Goal: Information Seeking & Learning: Learn about a topic

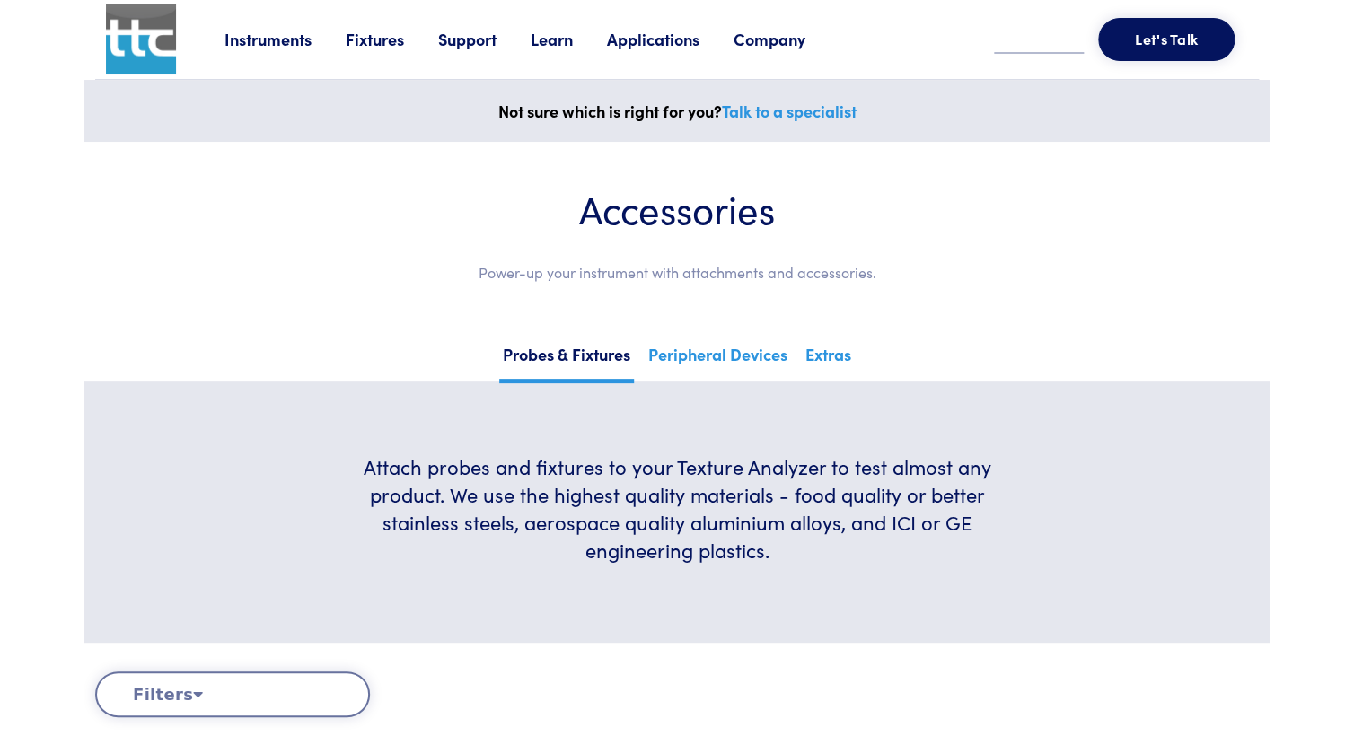
click at [471, 42] on link "Support" at bounding box center [484, 39] width 92 height 22
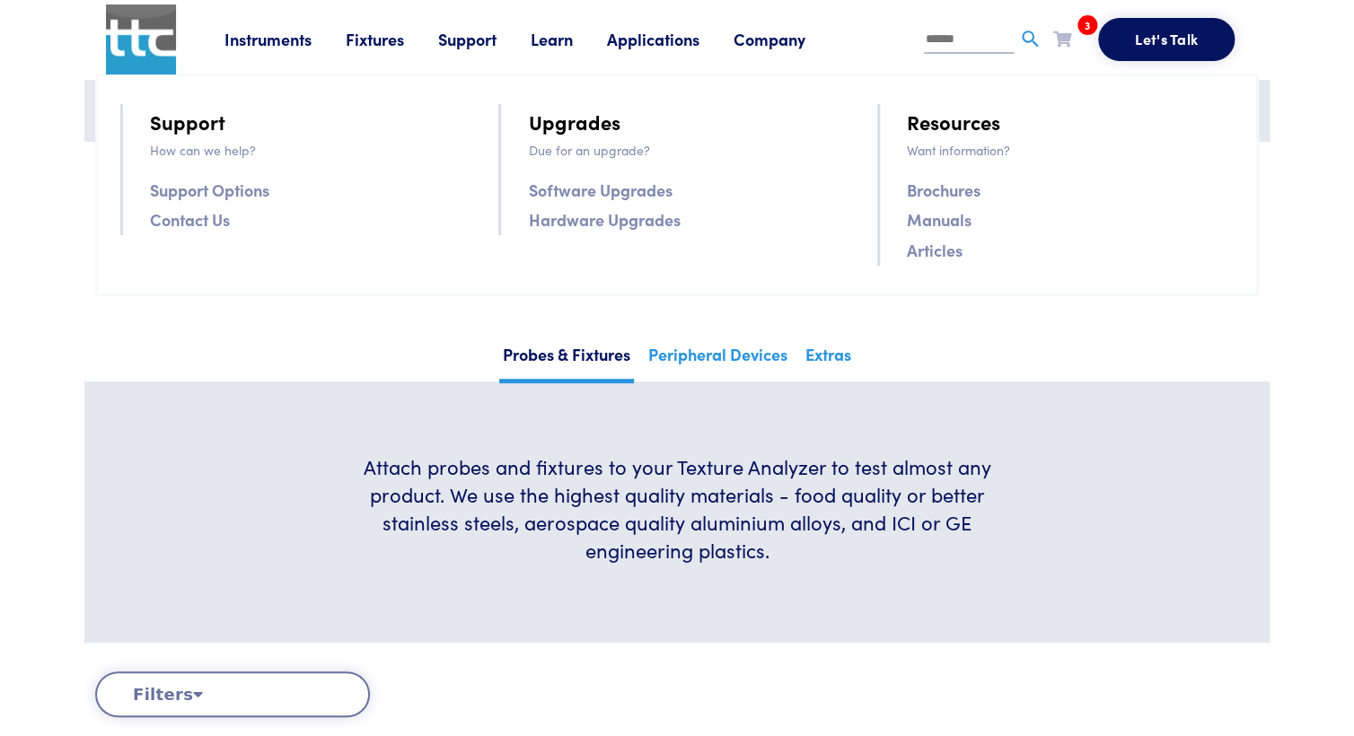
click at [202, 183] on link "Support Options" at bounding box center [209, 190] width 119 height 26
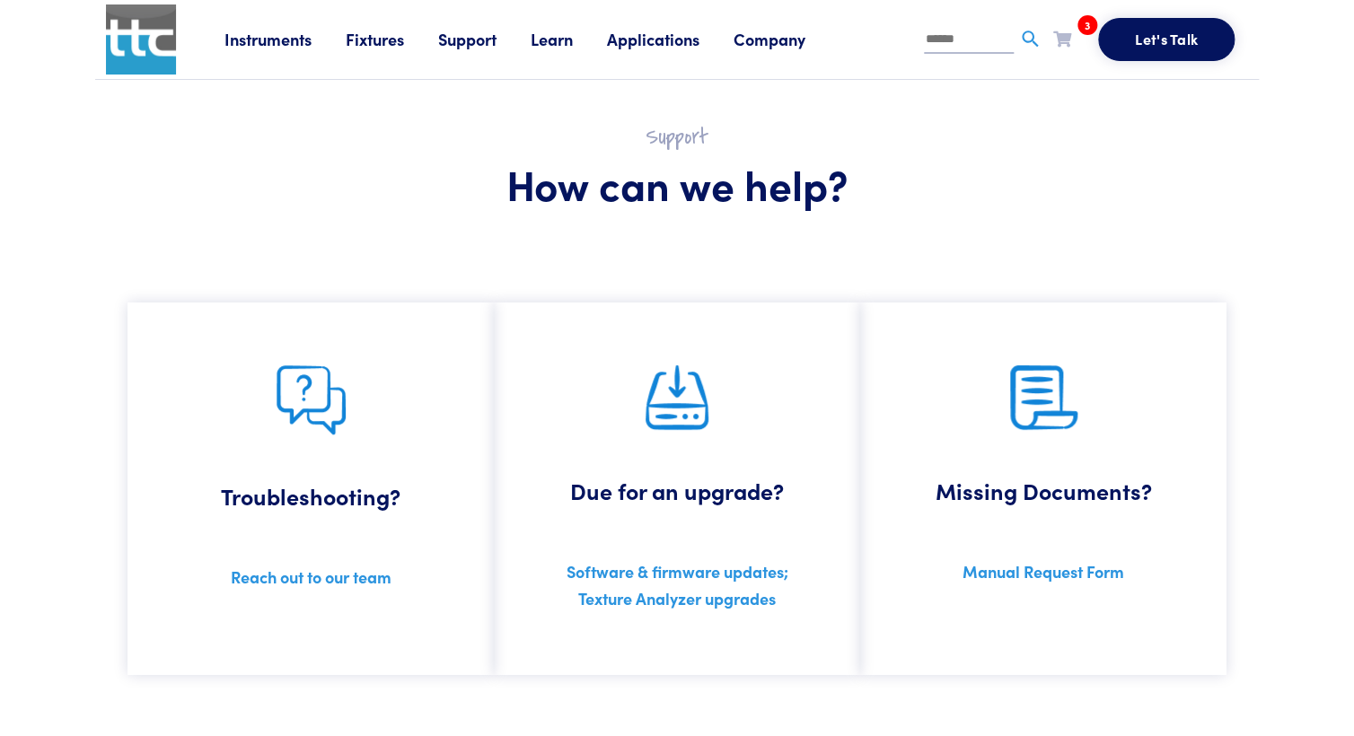
click at [474, 48] on link "Support" at bounding box center [484, 39] width 92 height 22
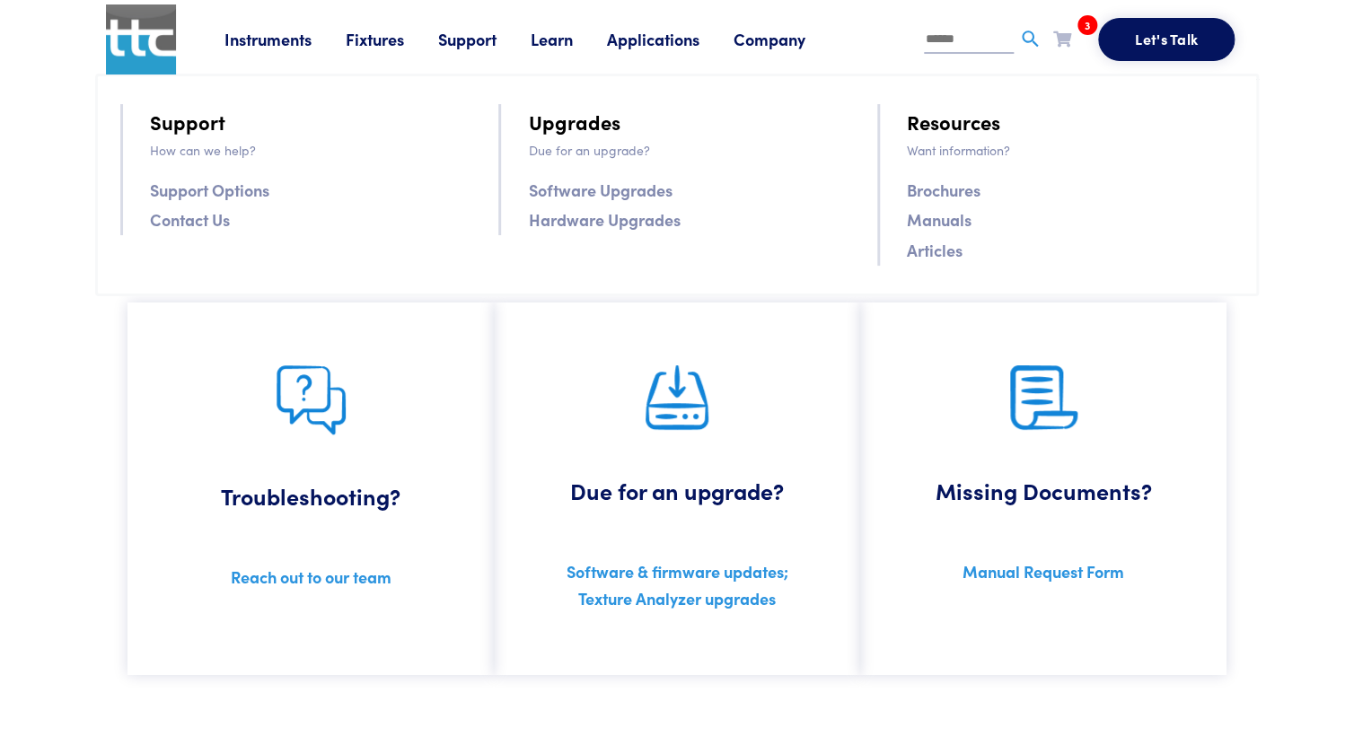
click at [577, 189] on link "Software Upgrades" at bounding box center [600, 190] width 144 height 26
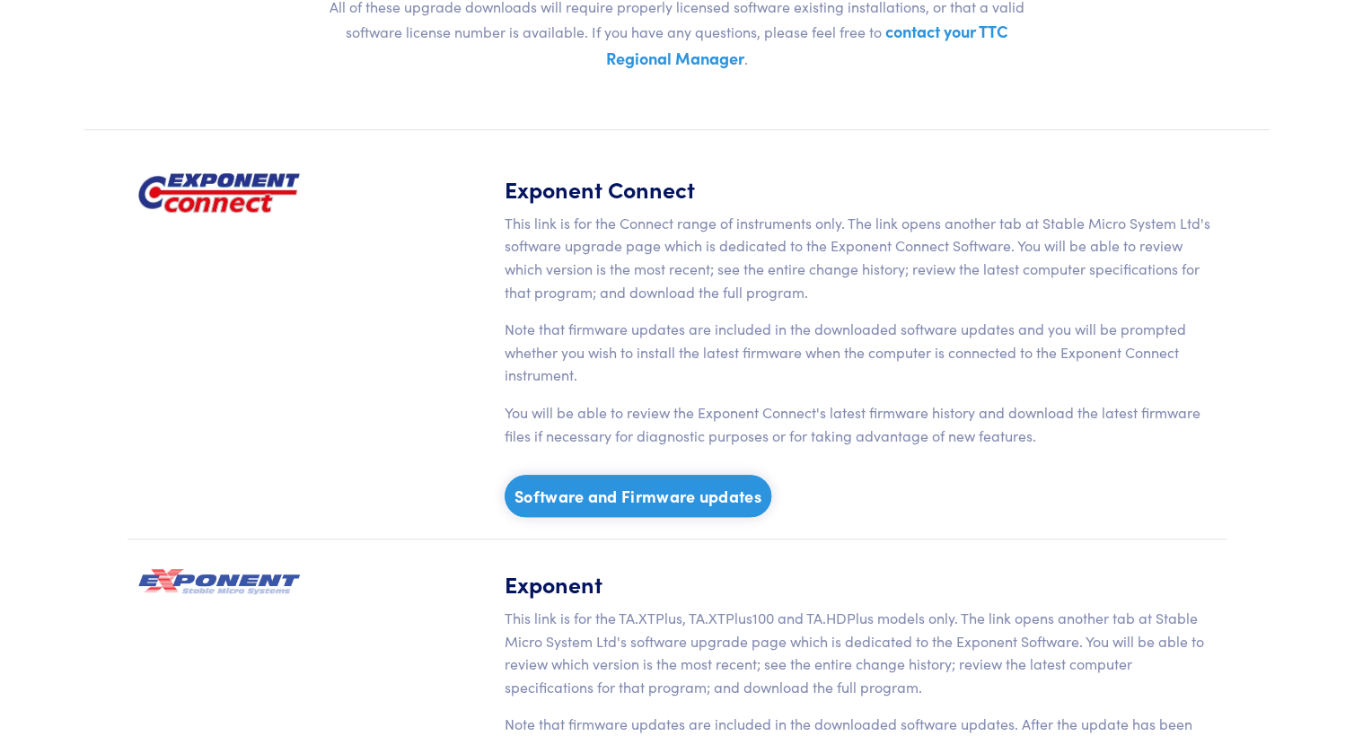
scroll to position [299, 0]
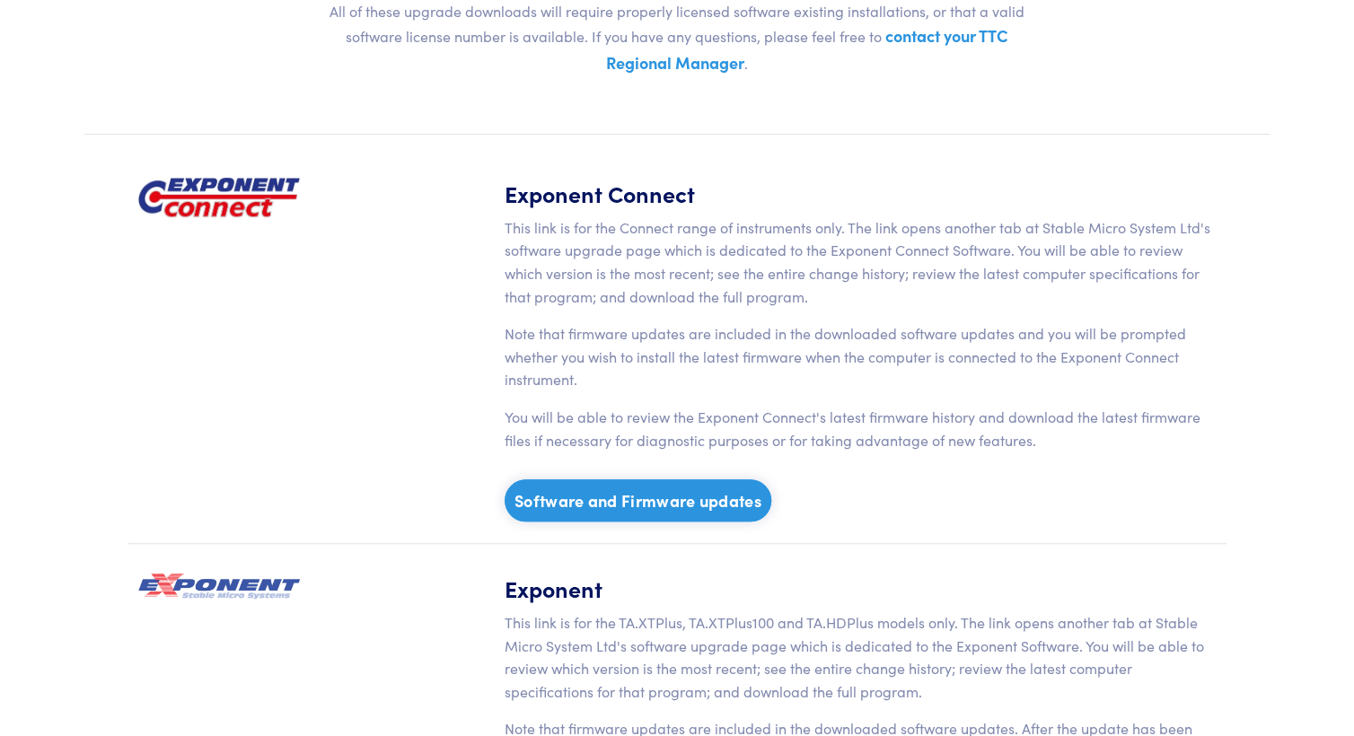
click at [642, 498] on link "Software and Firmware updates" at bounding box center [638, 501] width 267 height 42
